Goal: Task Accomplishment & Management: Use online tool/utility

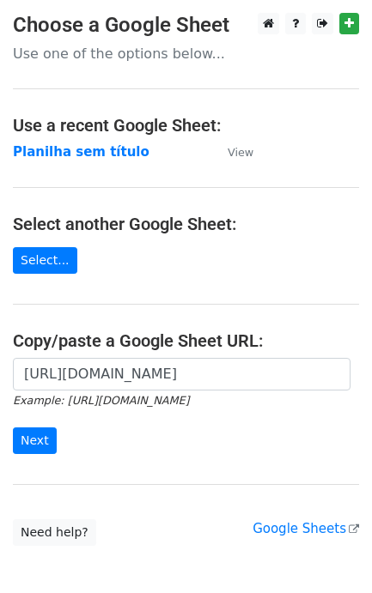
scroll to position [0, 378]
type input "[URL][DOMAIN_NAME]"
click at [24, 443] on input "Next" at bounding box center [35, 440] width 44 height 27
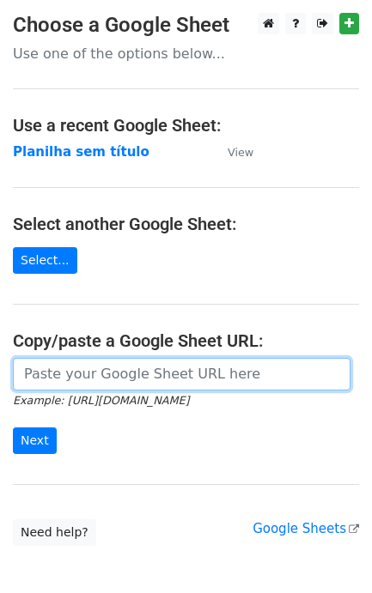
click at [91, 378] on input "url" at bounding box center [181, 374] width 337 height 33
paste input "caioh@lapisraro.com.br / izabela.santo@lapisraro.com.br / thais.souza@lapisraro…"
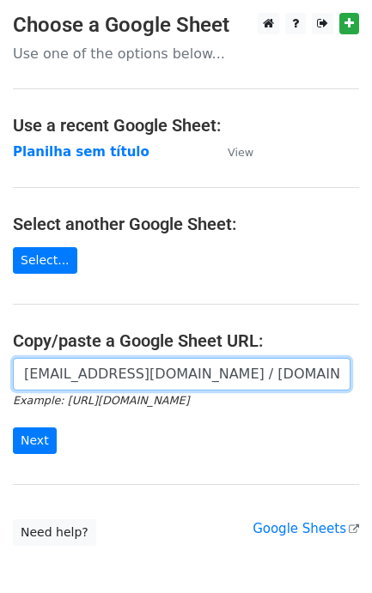
scroll to position [0, 432]
type input "caioh@lapisraro.com.br / izabela.santo@lapisraro.com.br / thais.souza@lapisraro…"
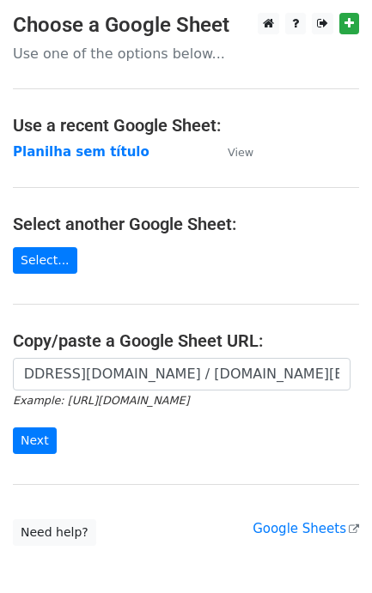
scroll to position [0, 0]
click at [33, 462] on div "caioh@lapisraro.com.br / izabela.santo@lapisraro.com.br / thais.souza@lapisraro…" at bounding box center [186, 414] width 372 height 113
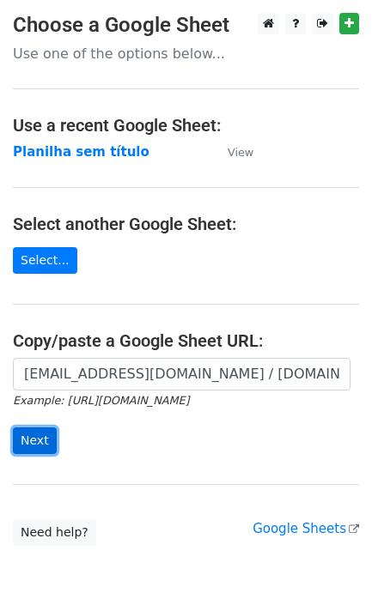
click at [27, 448] on input "Next" at bounding box center [35, 440] width 44 height 27
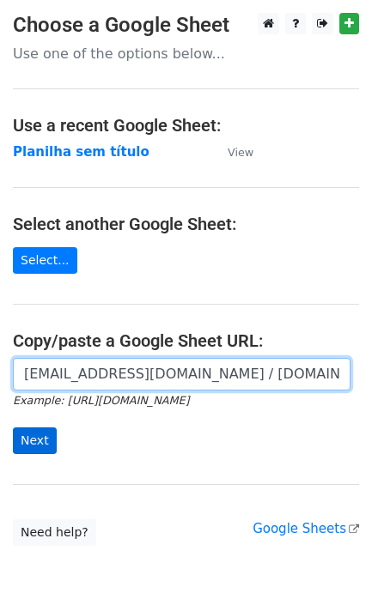
scroll to position [0, 432]
click at [280, 371] on input "caioh@lapisraro.com.br / izabela.santo@lapisraro.com.br / thais.souza@lapisraro…" at bounding box center [181, 374] width 337 height 33
drag, startPoint x: 332, startPoint y: 376, endPoint x: -371, endPoint y: 380, distance: 703.1
click at [0, 380] on html "Choose a Google Sheet Use one of the options below... Use a recent Google Sheet…" at bounding box center [186, 341] width 372 height 683
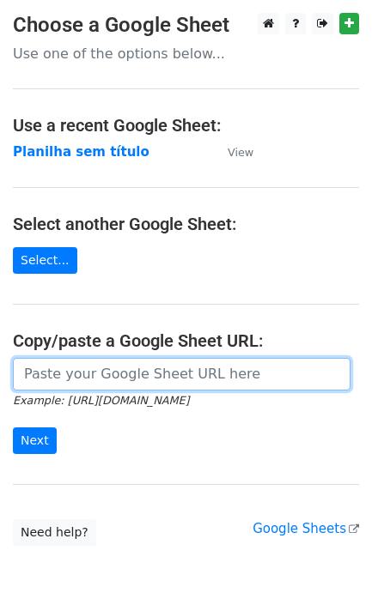
paste input "https://docs.google.com/spreadsheets/d/11dGfEbGc57YceTrmeJPNe1kg2RUhHsyv8kR8EpL…"
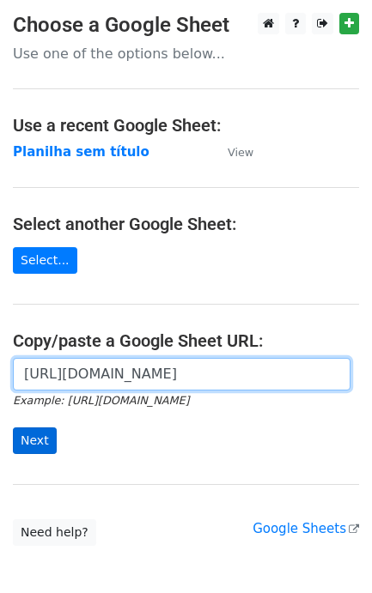
type input "https://docs.google.com/spreadsheets/d/11dGfEbGc57YceTrmeJPNe1kg2RUhHsyv8kR8EpL…"
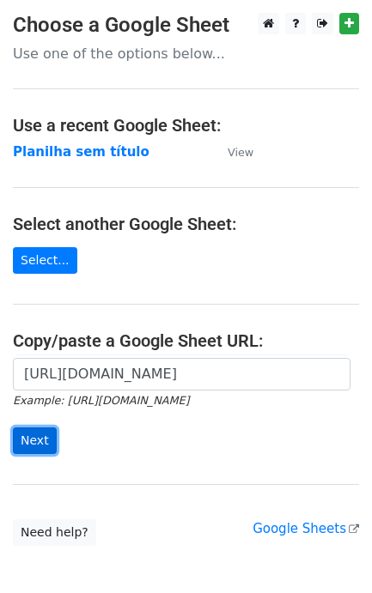
click at [30, 452] on input "Next" at bounding box center [35, 440] width 44 height 27
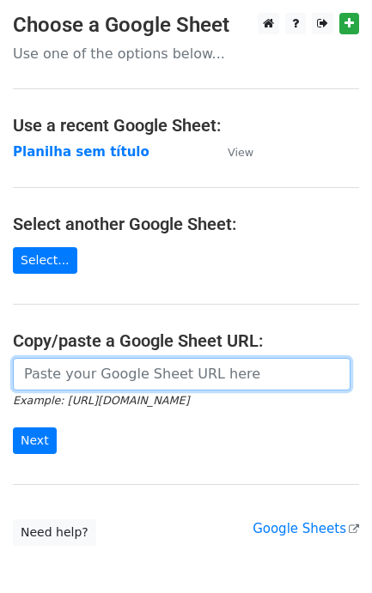
click at [113, 370] on input "url" at bounding box center [181, 374] width 337 height 33
paste input "https://docs.google.com/spreadsheets/d/11dGfEbGc57YceTrmeJPNe1kg2RUhHsyv8kR8EpL…"
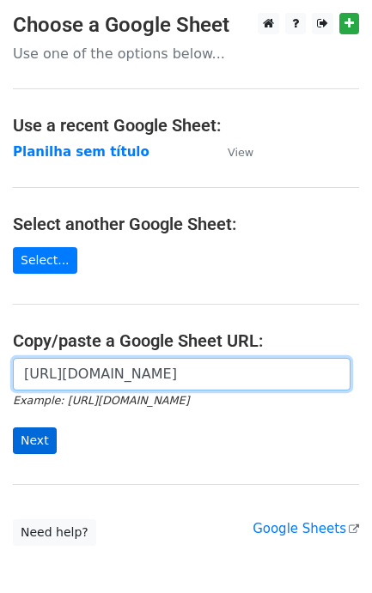
type input "https://docs.google.com/spreadsheets/d/11dGfEbGc57YceTrmeJPNe1kg2RUhHsyv8kR8EpL…"
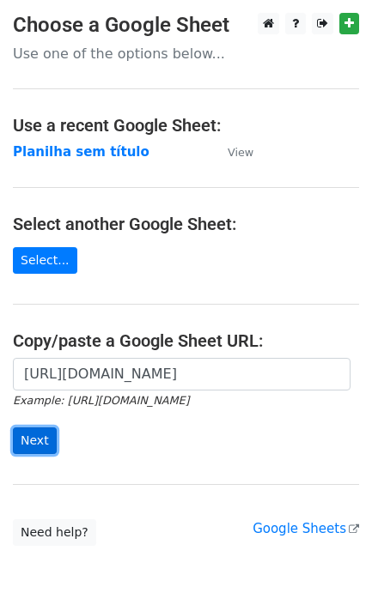
click at [34, 432] on input "Next" at bounding box center [35, 440] width 44 height 27
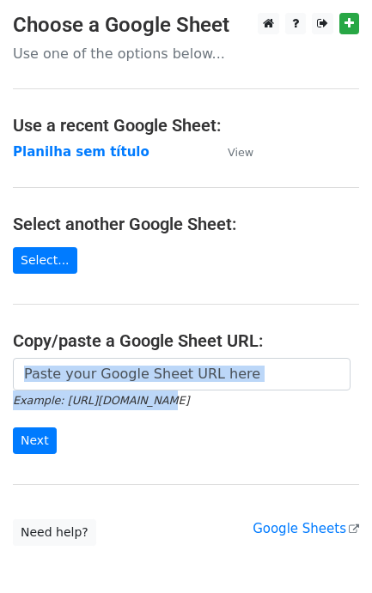
click at [130, 391] on form "Example: https://docs.google.com/spreadsheets/d/abc/edit Next" at bounding box center [186, 406] width 346 height 96
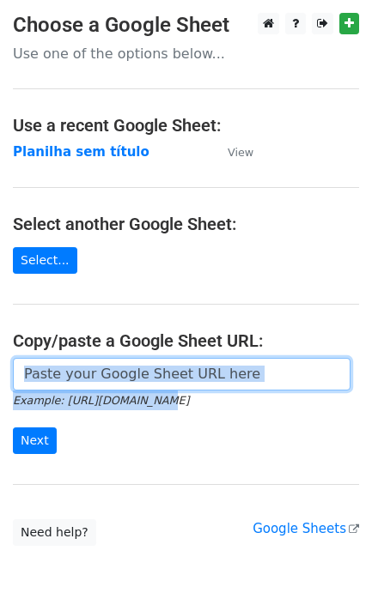
click at [138, 379] on input "url" at bounding box center [181, 374] width 337 height 33
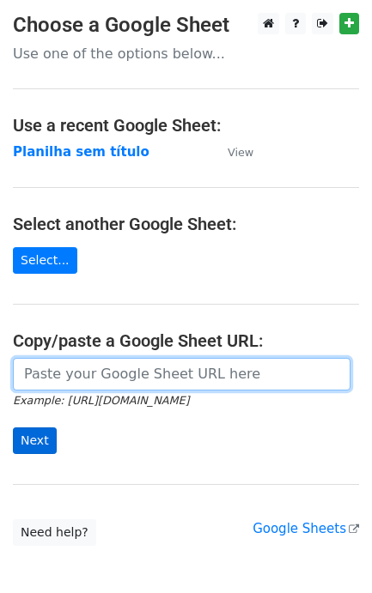
paste input "[URL][DOMAIN_NAME]"
type input "[URL][DOMAIN_NAME]"
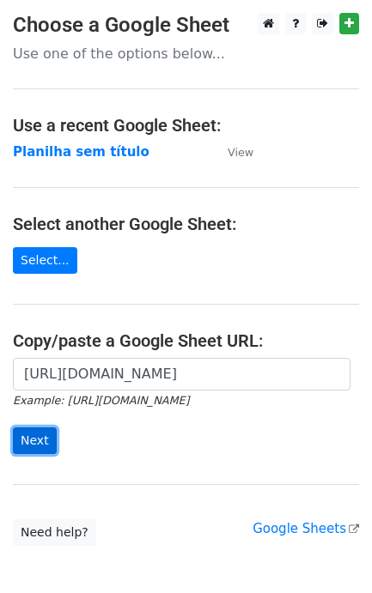
click at [32, 432] on input "Next" at bounding box center [35, 440] width 44 height 27
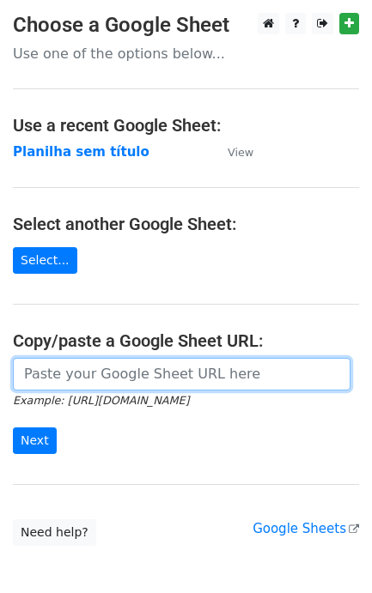
click at [134, 383] on input "url" at bounding box center [181, 374] width 337 height 33
paste input "https://docs.google.com/spreadsheets/d/11dGfEbGc57YceTrmeJPNe1kg2RUhHsyv8kR8EpL…"
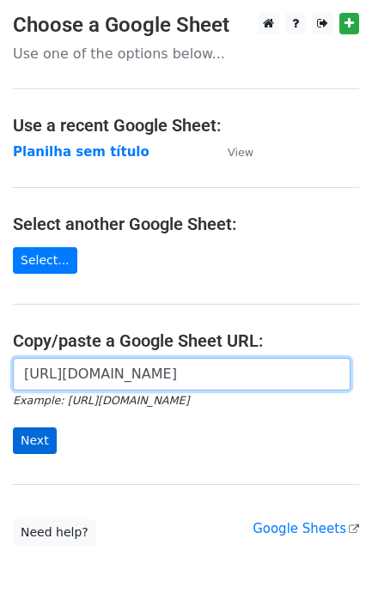
type input "https://docs.google.com/spreadsheets/d/11dGfEbGc57YceTrmeJPNe1kg2RUhHsyv8kR8EpL…"
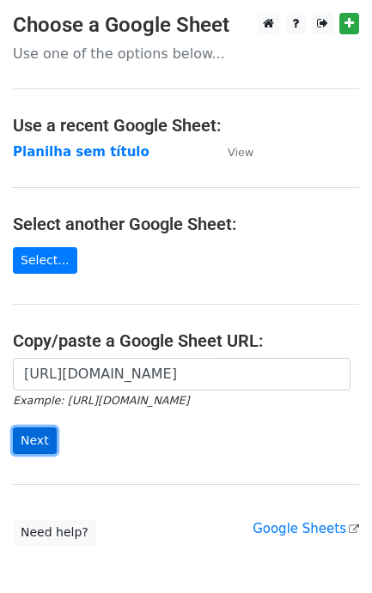
scroll to position [0, 0]
click at [43, 432] on input "Next" at bounding box center [35, 440] width 44 height 27
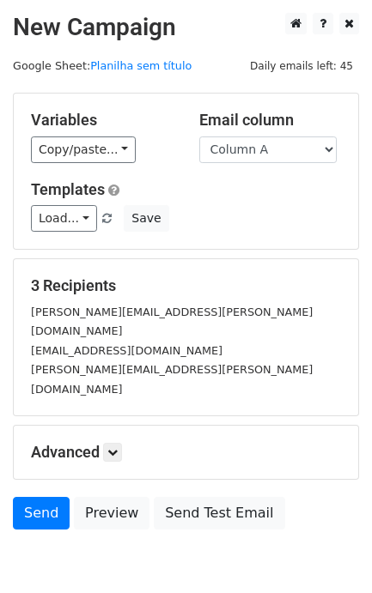
click at [33, 440] on div "Advanced Tracking Track Opens UTM Codes Track Clicks Filters Only include sprea…" at bounding box center [186, 452] width 344 height 53
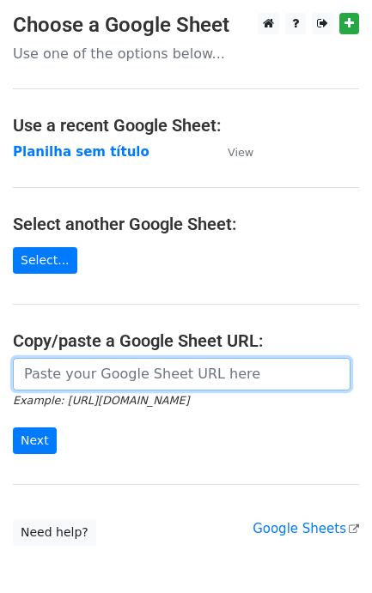
drag, startPoint x: 113, startPoint y: 362, endPoint x: 113, endPoint y: 373, distance: 11.2
click at [113, 362] on input "url" at bounding box center [181, 374] width 337 height 33
paste input "[URL][DOMAIN_NAME]"
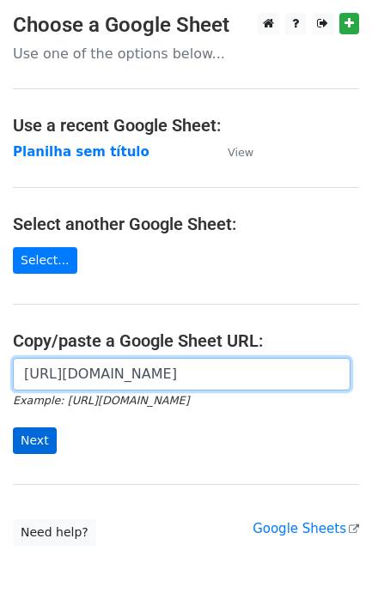
type input "https://docs.google.com/spreadsheets/d/11dGfEbGc57YceTrmeJPNe1kg2RUhHsyv8kR8EpL…"
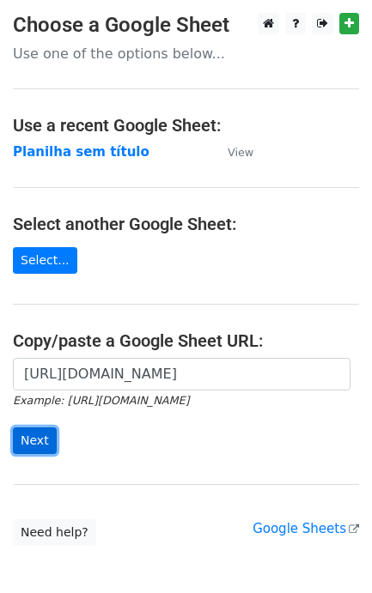
scroll to position [0, 0]
click at [43, 440] on input "Next" at bounding box center [35, 440] width 44 height 27
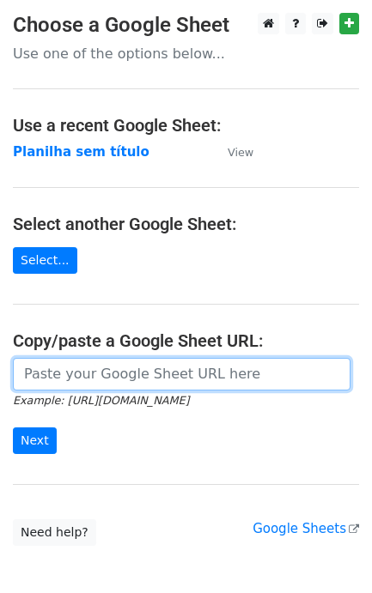
click at [93, 385] on input "url" at bounding box center [181, 374] width 337 height 33
paste input "https://docs.google.com/spreadsheets/d/11dGfEbGc57YceTrmeJPNe1kg2RUhHsyv8kR8EpL…"
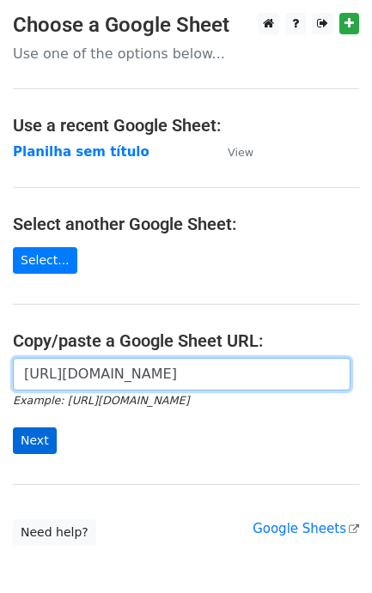
type input "https://docs.google.com/spreadsheets/d/11dGfEbGc57YceTrmeJPNe1kg2RUhHsyv8kR8EpL…"
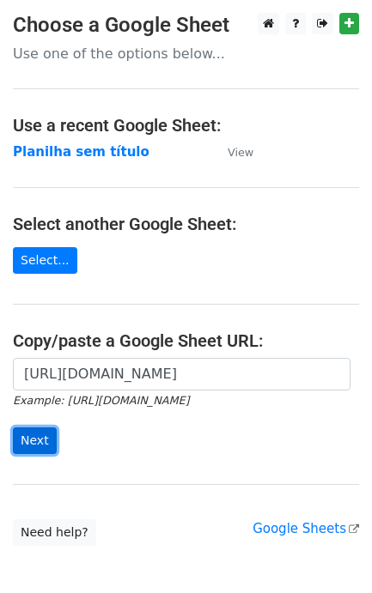
scroll to position [0, 0]
click at [34, 439] on input "Next" at bounding box center [35, 440] width 44 height 27
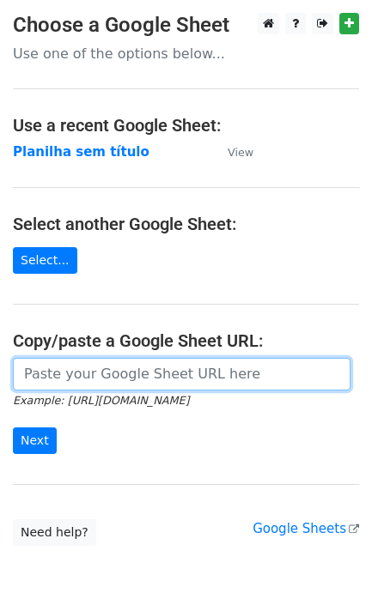
click at [181, 391] on input "url" at bounding box center [181, 374] width 337 height 33
paste input "[PERSON_NAME] + MRM [GEOGRAPHIC_DATA] | Apresentação Comercial"
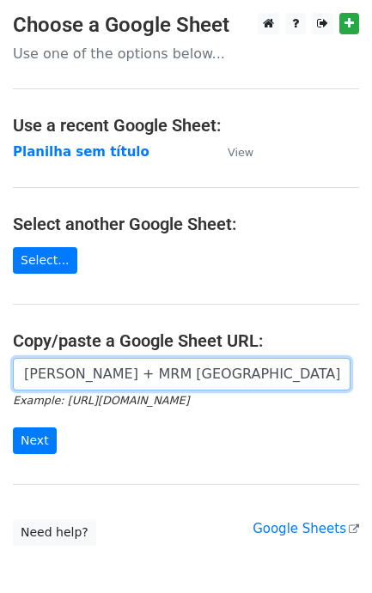
type input "[PERSON_NAME] + MRM [GEOGRAPHIC_DATA] | Apresentação Comercial"
drag, startPoint x: 290, startPoint y: 384, endPoint x: -644, endPoint y: 193, distance: 953.2
click at [0, 193] on html "Choose a Google Sheet Use one of the options below... Use a recent Google Sheet…" at bounding box center [186, 341] width 372 height 683
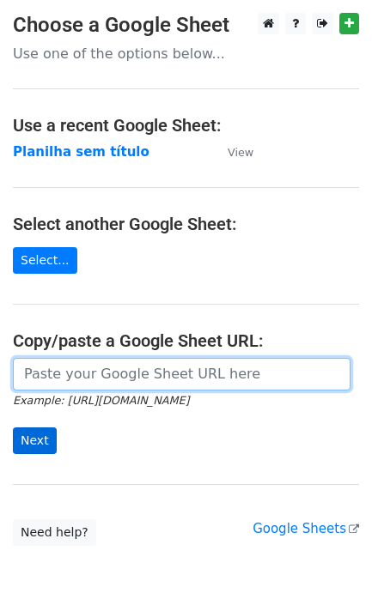
paste input "[URL][DOMAIN_NAME]"
type input "[URL][DOMAIN_NAME]"
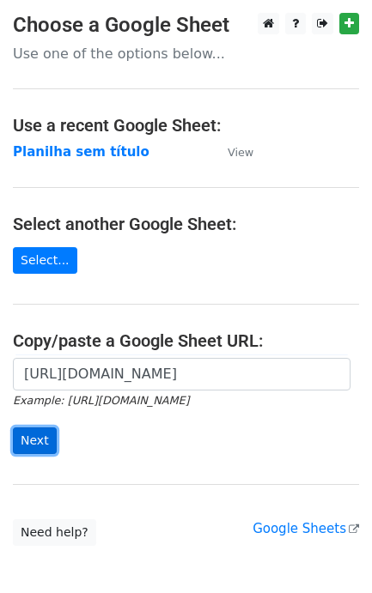
click at [32, 434] on input "Next" at bounding box center [35, 440] width 44 height 27
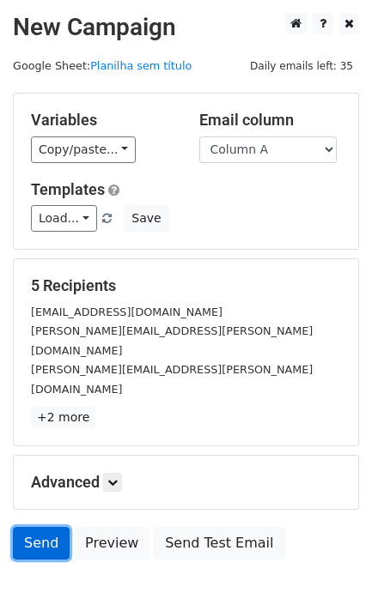
click at [26, 527] on link "Send" at bounding box center [41, 543] width 57 height 33
click at [53, 527] on link "Send" at bounding box center [41, 543] width 57 height 33
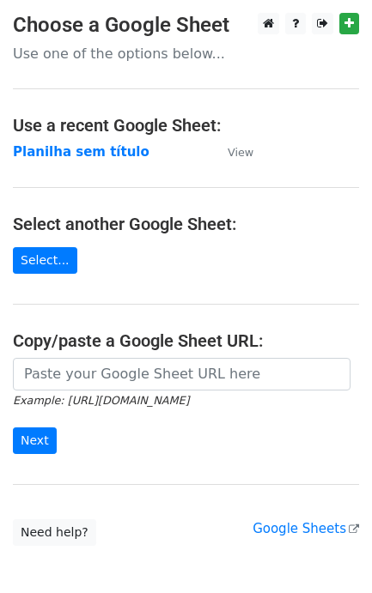
click at [67, 393] on icon "Example: [URL][DOMAIN_NAME]" at bounding box center [101, 399] width 176 height 15
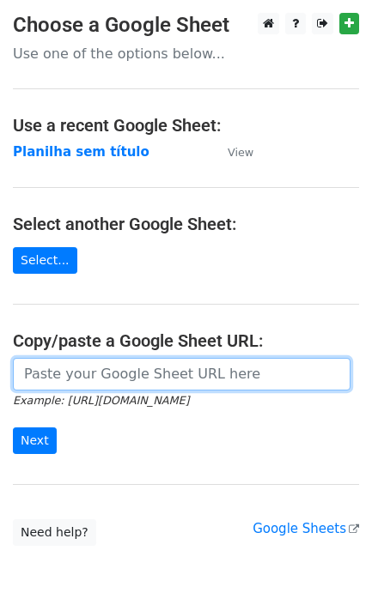
drag, startPoint x: 70, startPoint y: 363, endPoint x: 9, endPoint y: 242, distance: 135.1
click at [70, 363] on input "url" at bounding box center [181, 374] width 337 height 33
paste input "https://docs.google.com/spreadsheets/d/11dGfEbGc57YceTrmeJPNe1kg2RUhHsyv8kR8EpL…"
type input "https://docs.google.com/spreadsheets/d/11dGfEbGc57YceTrmeJPNe1kg2RUhHsyv8kR8EpL…"
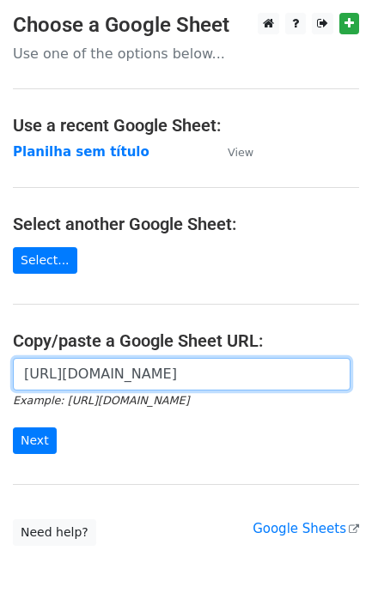
scroll to position [0, 0]
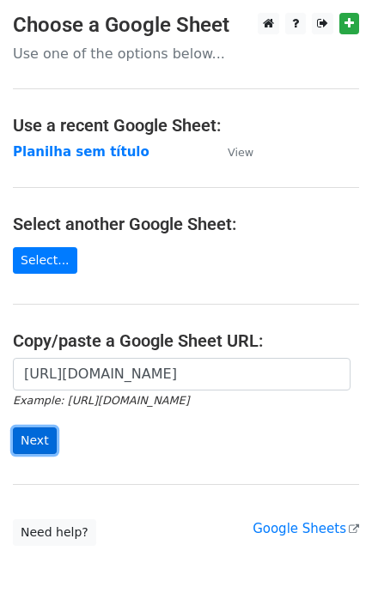
click at [36, 443] on input "Next" at bounding box center [35, 440] width 44 height 27
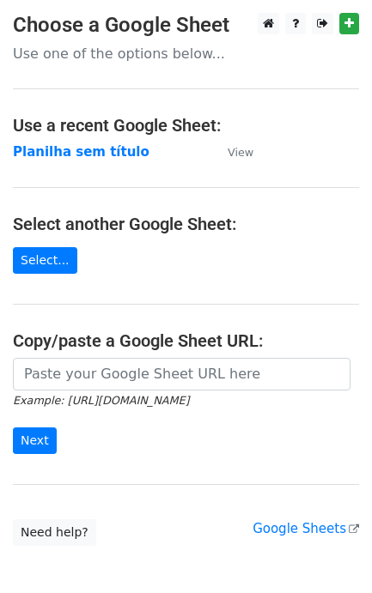
click at [100, 378] on input "url" at bounding box center [181, 374] width 337 height 33
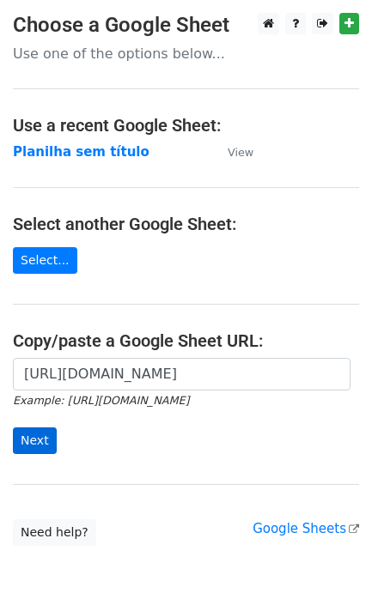
scroll to position [0, 378]
type input "[URL][DOMAIN_NAME]"
click at [41, 436] on input "Next" at bounding box center [35, 440] width 44 height 27
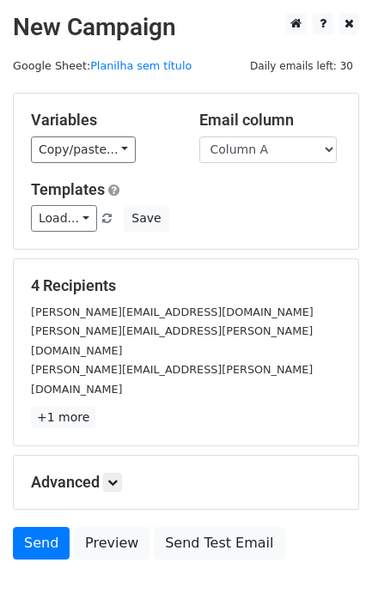
click at [45, 473] on h5 "Advanced" at bounding box center [186, 482] width 310 height 19
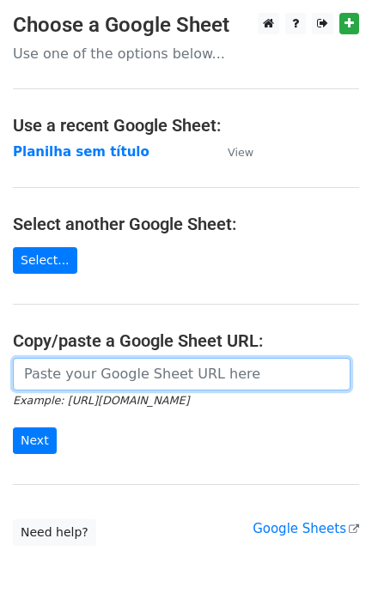
click at [179, 379] on input "url" at bounding box center [181, 374] width 337 height 33
paste input "[URL][DOMAIN_NAME]"
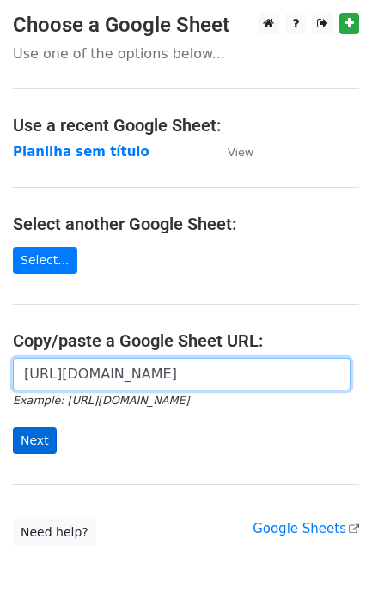
scroll to position [0, 378]
type input "[URL][DOMAIN_NAME]"
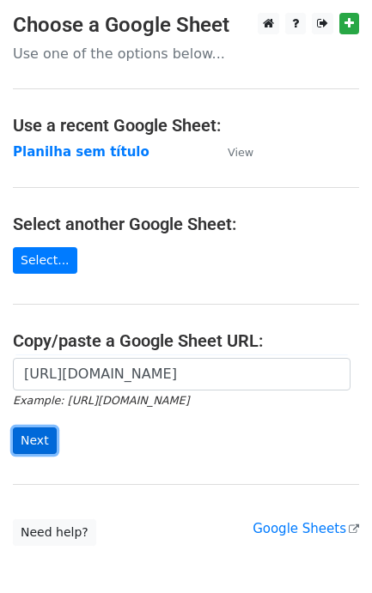
click at [39, 430] on input "Next" at bounding box center [35, 440] width 44 height 27
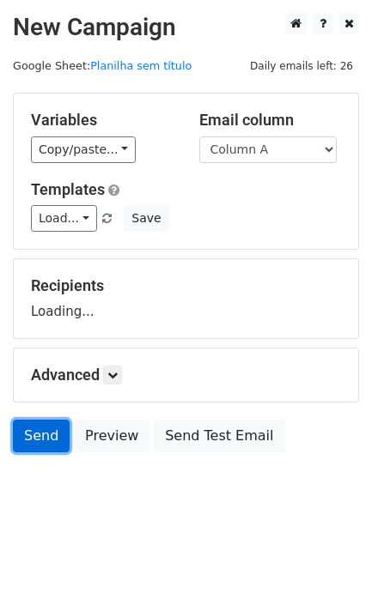
click at [37, 444] on link "Send" at bounding box center [41, 436] width 57 height 33
